Goal: Book appointment/travel/reservation

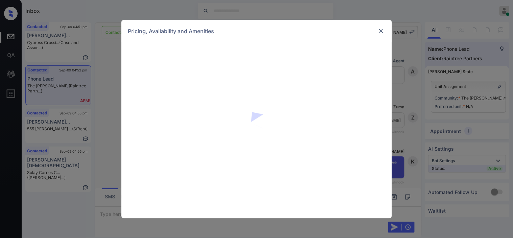
scroll to position [625, 0]
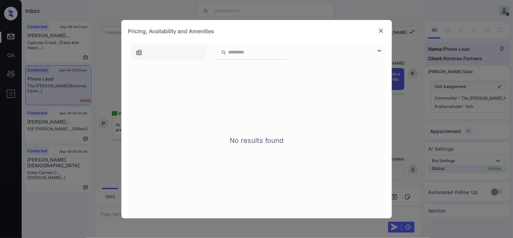
click at [380, 52] on img at bounding box center [380, 51] width 8 height 8
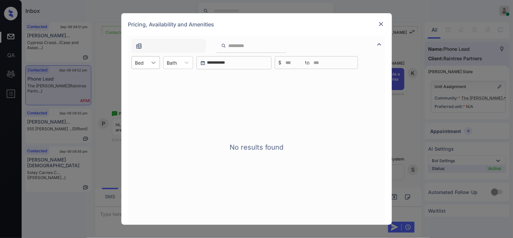
click at [149, 62] on div at bounding box center [154, 63] width 12 height 12
click at [149, 75] on div "0 Bed" at bounding box center [146, 79] width 28 height 12
click at [367, 22] on div "Pricing, Availability and Amenities" at bounding box center [257, 24] width 271 height 22
click at [383, 22] on img at bounding box center [381, 24] width 7 height 7
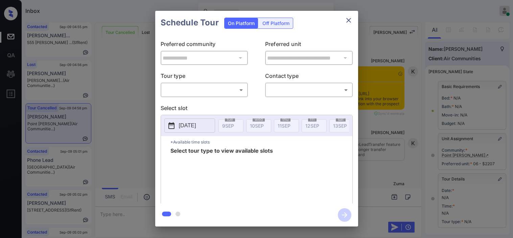
click at [205, 93] on body "Inbox Kristine Capara Online Set yourself offline Set yourself on break Profile…" at bounding box center [256, 119] width 513 height 238
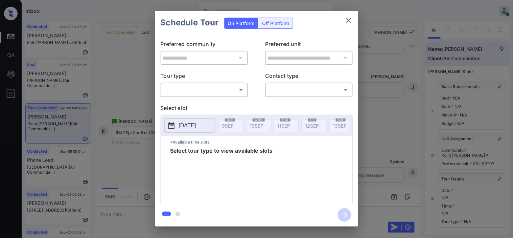
scroll to position [75, 0]
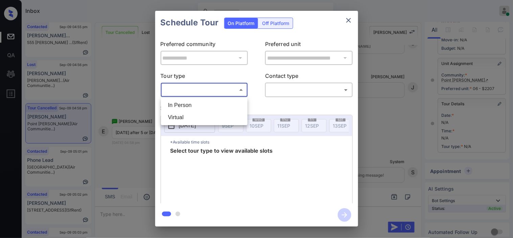
click at [203, 103] on li "In Person" at bounding box center [204, 105] width 83 height 12
type input "********"
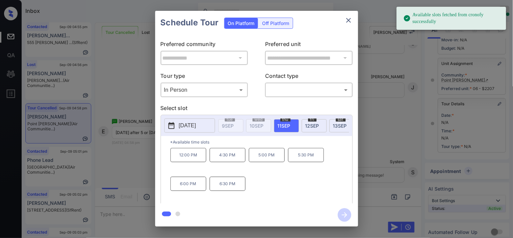
click at [190, 129] on p "[DATE]" at bounding box center [187, 126] width 17 height 8
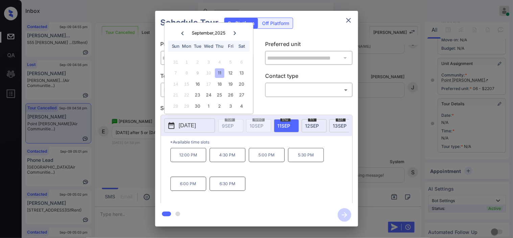
click at [139, 148] on div "**********" at bounding box center [256, 118] width 513 height 237
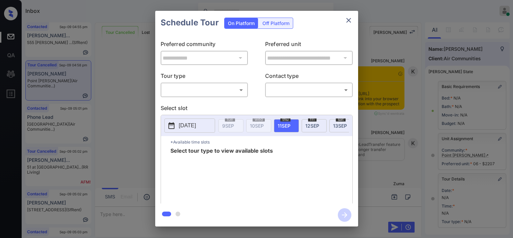
click at [186, 95] on body "Inbox [PERSON_NAME] Online Set yourself offline Set yourself on break Profile S…" at bounding box center [256, 119] width 513 height 238
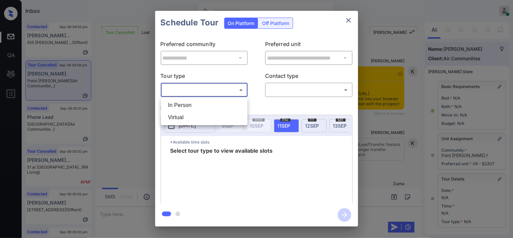
click at [187, 110] on li "In Person" at bounding box center [204, 105] width 83 height 12
type input "********"
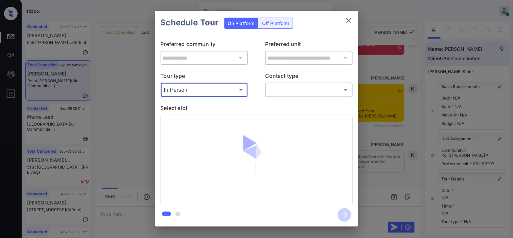
scroll to position [96, 0]
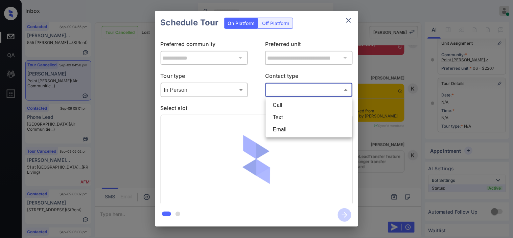
click at [293, 87] on body "Inbox Kristine Capara Online Set yourself offline Set yourself on break Profile…" at bounding box center [256, 119] width 513 height 238
click at [284, 114] on li "Text" at bounding box center [309, 117] width 83 height 12
type input "****"
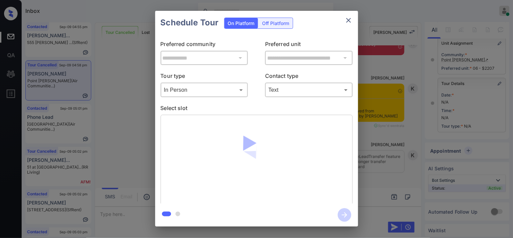
click at [174, 129] on div at bounding box center [257, 160] width 192 height 90
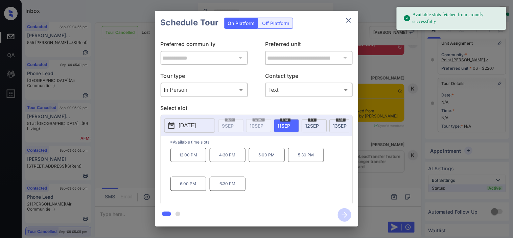
click at [176, 128] on button "2025-09-11" at bounding box center [190, 125] width 51 height 14
click at [221, 161] on p "4:30 PM" at bounding box center [228, 155] width 36 height 14
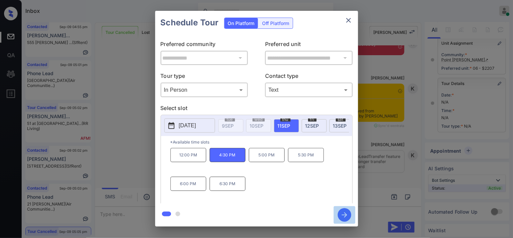
click at [340, 215] on icon "button" at bounding box center [345, 215] width 14 height 14
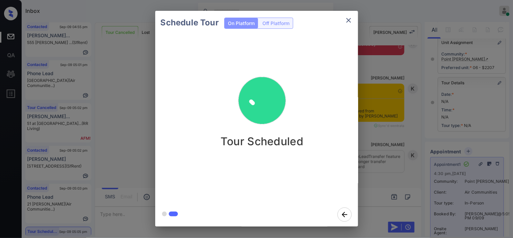
click at [386, 51] on div "Schedule Tour On Platform Off Platform Tour Scheduled" at bounding box center [256, 118] width 513 height 237
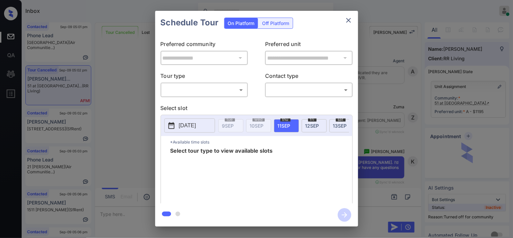
scroll to position [6426, 0]
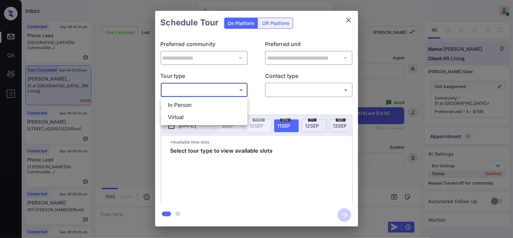
drag, startPoint x: 200, startPoint y: 91, endPoint x: 197, endPoint y: 101, distance: 10.4
click at [200, 92] on body "Inbox Kristine Capara Online Set yourself offline Set yourself on break Profile…" at bounding box center [256, 119] width 513 height 238
click at [197, 103] on li "In Person" at bounding box center [204, 105] width 83 height 12
type input "********"
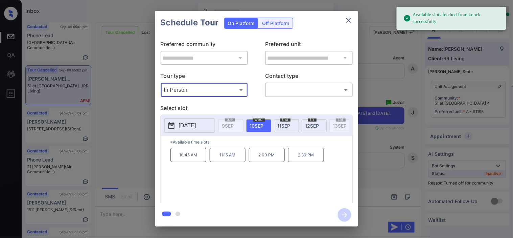
click at [175, 124] on icon at bounding box center [172, 126] width 8 height 8
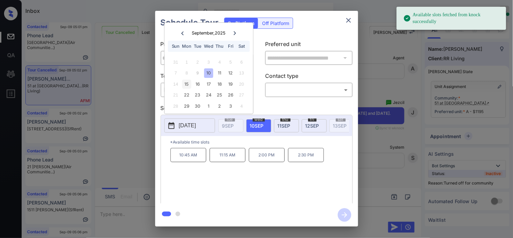
click at [190, 84] on div "15" at bounding box center [186, 84] width 9 height 9
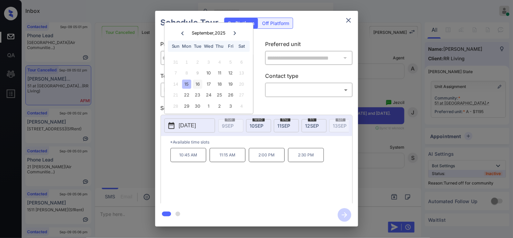
click at [200, 82] on div "16" at bounding box center [197, 84] width 9 height 9
click at [207, 83] on div "17" at bounding box center [208, 84] width 9 height 9
click at [219, 86] on div "18" at bounding box center [219, 84] width 9 height 9
click at [231, 86] on div "19" at bounding box center [230, 84] width 9 height 9
click at [184, 93] on div "22" at bounding box center [186, 95] width 9 height 9
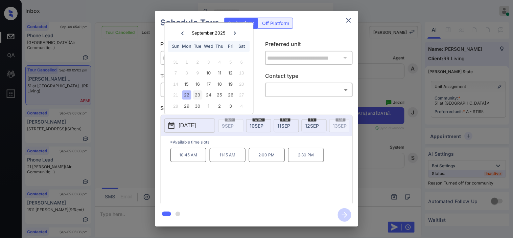
click at [201, 96] on div "23" at bounding box center [197, 95] width 9 height 9
click at [209, 95] on div "24" at bounding box center [208, 95] width 9 height 9
click at [221, 96] on div "25" at bounding box center [219, 95] width 9 height 9
click at [227, 97] on div "26" at bounding box center [230, 95] width 9 height 9
click at [229, 103] on div "3" at bounding box center [230, 106] width 9 height 9
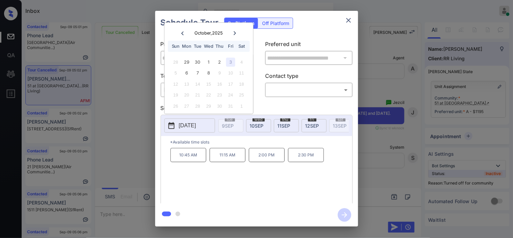
click at [217, 105] on div "30" at bounding box center [219, 106] width 9 height 9
click at [211, 62] on div "1" at bounding box center [208, 62] width 9 height 9
click at [211, 65] on div "1" at bounding box center [208, 62] width 9 height 9
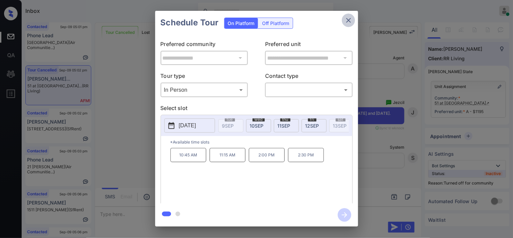
click at [347, 22] on icon "close" at bounding box center [349, 20] width 8 height 8
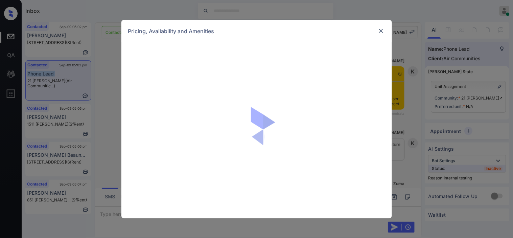
scroll to position [752, 0]
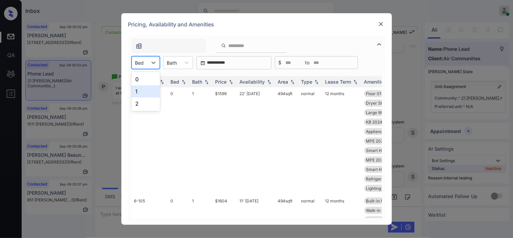
click at [141, 93] on div "1" at bounding box center [146, 91] width 28 height 12
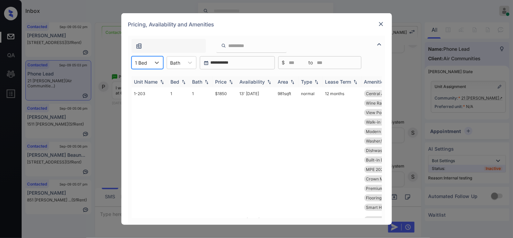
click at [228, 84] on div "Price" at bounding box center [225, 82] width 19 height 6
click at [375, 22] on div "Pricing, Availability and Amenities" at bounding box center [257, 24] width 271 height 22
click at [382, 22] on img at bounding box center [381, 24] width 7 height 7
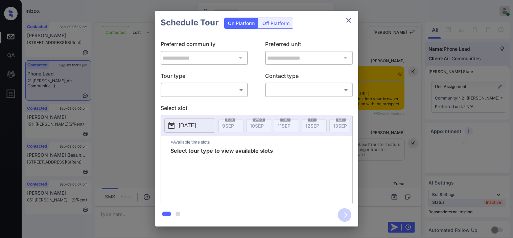
click at [188, 86] on body "Inbox [PERSON_NAME] Online Set yourself offline Set yourself on break Profile S…" at bounding box center [256, 119] width 513 height 238
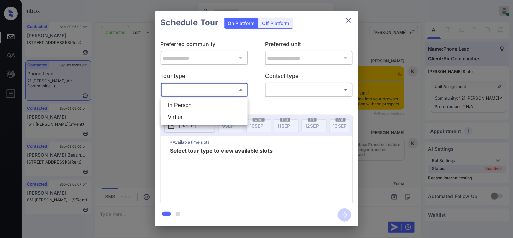
scroll to position [752, 0]
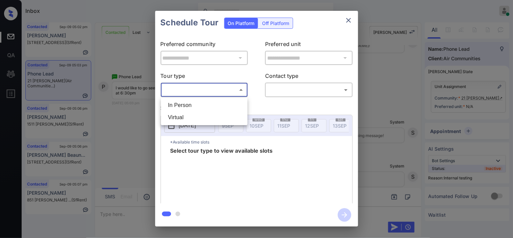
click at [188, 104] on li "In Person" at bounding box center [204, 105] width 83 height 12
type input "********"
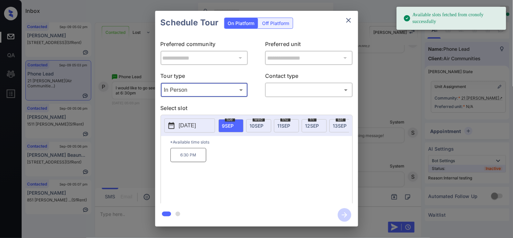
click at [129, 145] on div "**********" at bounding box center [256, 118] width 513 height 237
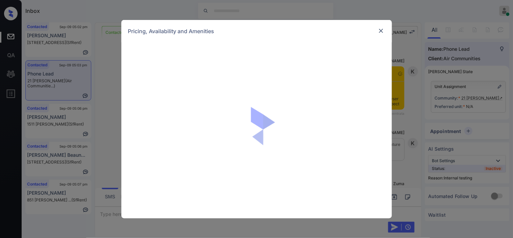
scroll to position [752, 0]
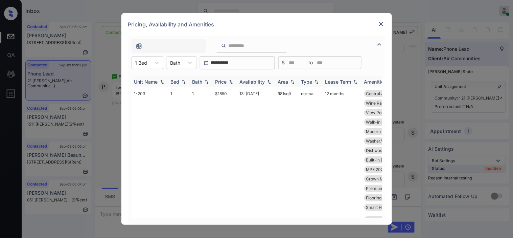
click at [225, 80] on div "Price" at bounding box center [222, 82] width 12 height 6
click at [226, 80] on div "Price" at bounding box center [222, 82] width 12 height 6
drag, startPoint x: 212, startPoint y: 92, endPoint x: 238, endPoint y: 92, distance: 25.4
click at [238, 92] on tr "5-218 1 1 $1679 16' [DATE] 607 sqft normal 12 months Appliances Stai... Central…" at bounding box center [309, 150] width 354 height 126
copy tr "$1679"
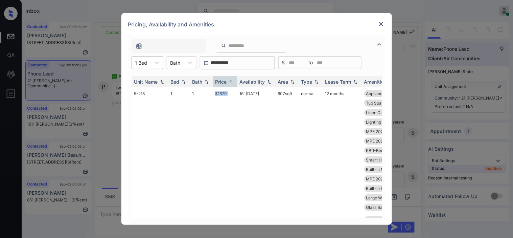
click at [147, 60] on div "1 Bed" at bounding box center [141, 63] width 19 height 10
click at [139, 103] on div "2" at bounding box center [148, 103] width 32 height 12
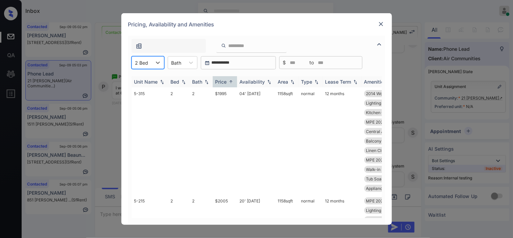
click at [235, 80] on th "Price" at bounding box center [225, 81] width 24 height 11
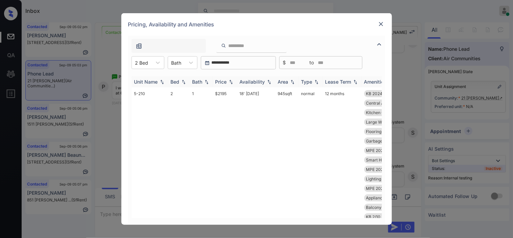
click at [234, 80] on img at bounding box center [231, 82] width 7 height 5
drag, startPoint x: 211, startPoint y: 95, endPoint x: 234, endPoint y: 97, distance: 22.8
click at [234, 97] on tr "1-214 2 2 $2495 06' Jul 25 1158 sqft normal 12 months Smart Home Door... Built-…" at bounding box center [309, 169] width 354 height 164
copy tr "$2495"
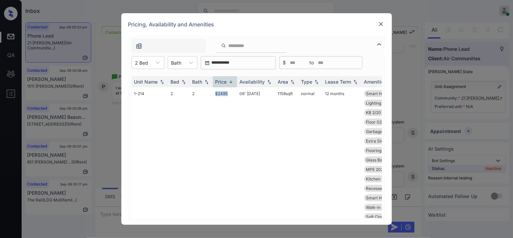
click at [385, 24] on img at bounding box center [381, 24] width 7 height 7
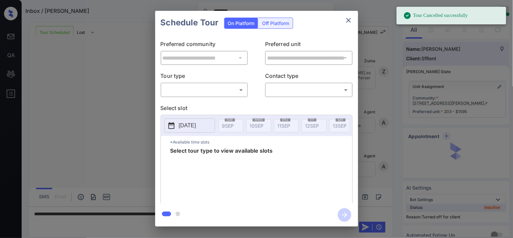
scroll to position [1974, 0]
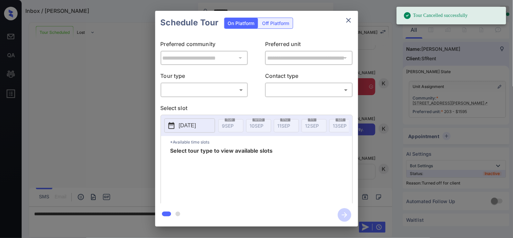
click at [279, 24] on div "Off Platform" at bounding box center [276, 23] width 34 height 10
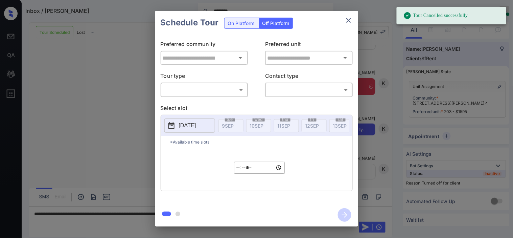
type input "**********"
click at [231, 85] on body "Tour Cancelled successfully Inbox / [PERSON_NAME] ******** [PERSON_NAME] Online…" at bounding box center [256, 119] width 513 height 238
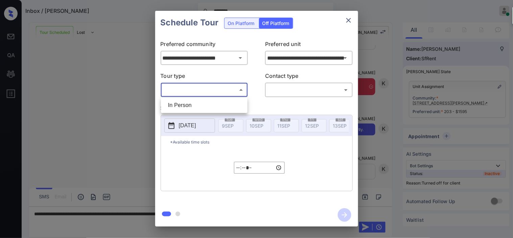
click at [220, 98] on ul "In Person" at bounding box center [204, 105] width 87 height 16
click at [236, 105] on li "In Person" at bounding box center [204, 105] width 83 height 12
type input "********"
click at [285, 93] on body "Inbox / [PERSON_NAME] ******** [PERSON_NAME] Online Set yourself offline Set yo…" at bounding box center [256, 119] width 513 height 238
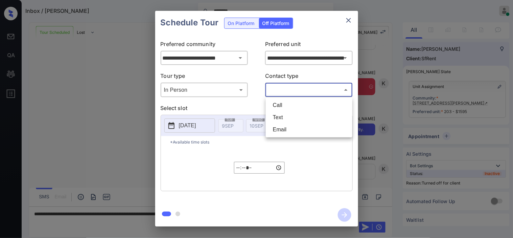
drag, startPoint x: 285, startPoint y: 113, endPoint x: 249, endPoint y: 117, distance: 36.0
click at [285, 114] on li "Text" at bounding box center [309, 117] width 83 height 12
type input "****"
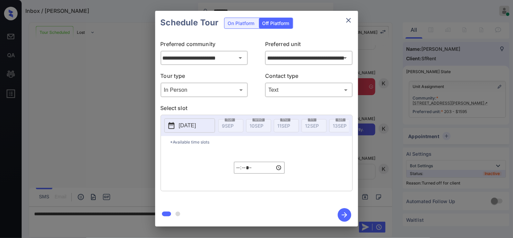
click at [178, 125] on button "[DATE]" at bounding box center [190, 125] width 51 height 14
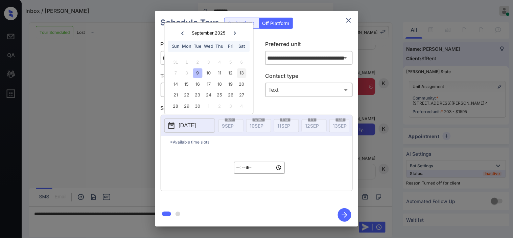
click at [242, 74] on div "13" at bounding box center [241, 73] width 9 height 9
click at [236, 173] on input "*****" at bounding box center [259, 168] width 51 height 12
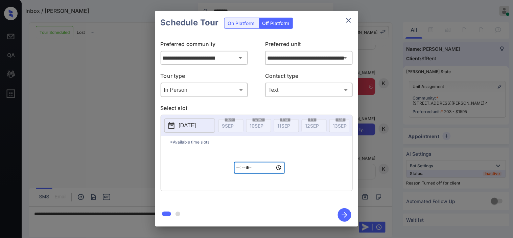
type input "*****"
click at [342, 214] on icon "button" at bounding box center [345, 215] width 14 height 14
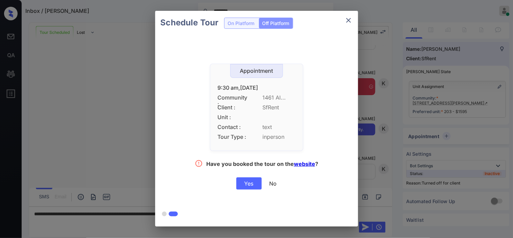
click at [248, 185] on div "Yes" at bounding box center [249, 183] width 25 height 12
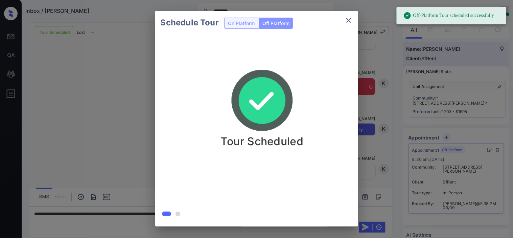
click at [119, 65] on div "Schedule Tour On Platform Off Platform Tour Scheduled" at bounding box center [256, 118] width 513 height 237
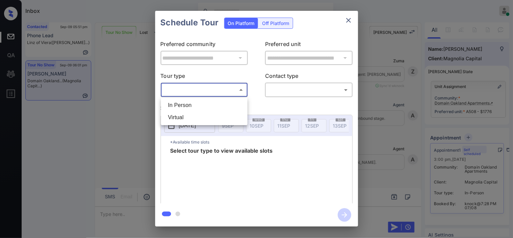
click at [196, 102] on li "In Person" at bounding box center [204, 105] width 83 height 12
type input "********"
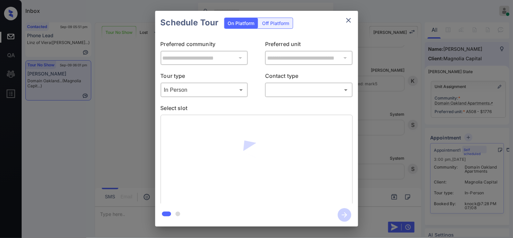
click at [197, 88] on body "Inbox [PERSON_NAME] Online Set yourself offline Set yourself on break Profile S…" at bounding box center [256, 119] width 513 height 238
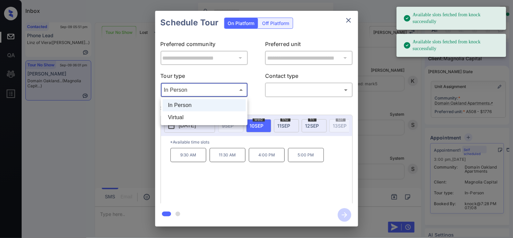
click at [245, 190] on div at bounding box center [256, 119] width 513 height 238
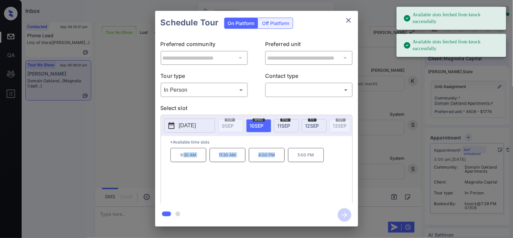
drag, startPoint x: 184, startPoint y: 165, endPoint x: 279, endPoint y: 164, distance: 94.8
click at [279, 164] on div "9:30 AM 11:30 AM 4:00 PM 5:00 PM" at bounding box center [262, 175] width 182 height 54
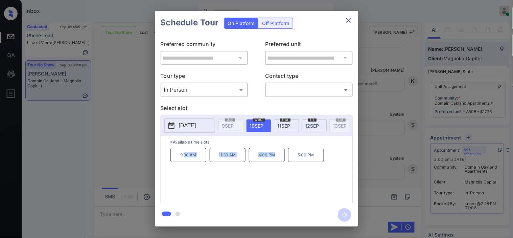
copy div "30 AM 11:30 AM 4:00 PM"
click at [352, 20] on icon "close" at bounding box center [349, 20] width 8 height 8
